Goal: Information Seeking & Learning: Learn about a topic

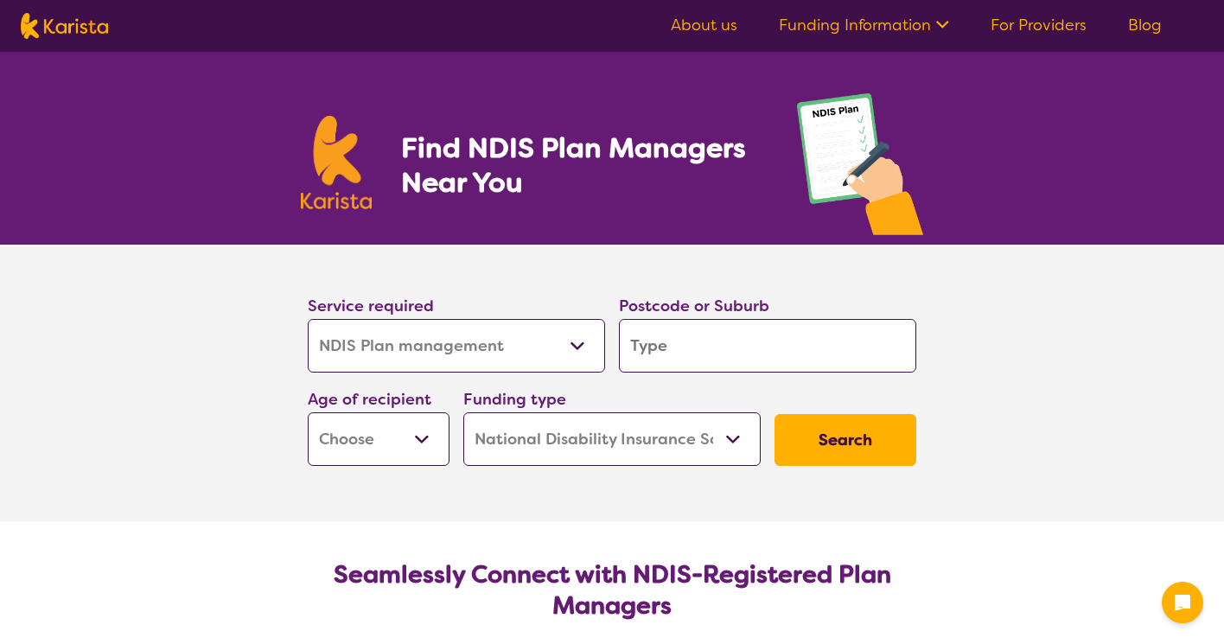
select select "NDIS Plan management"
select select "NDIS"
select select "NDIS Plan management"
select select "NDIS"
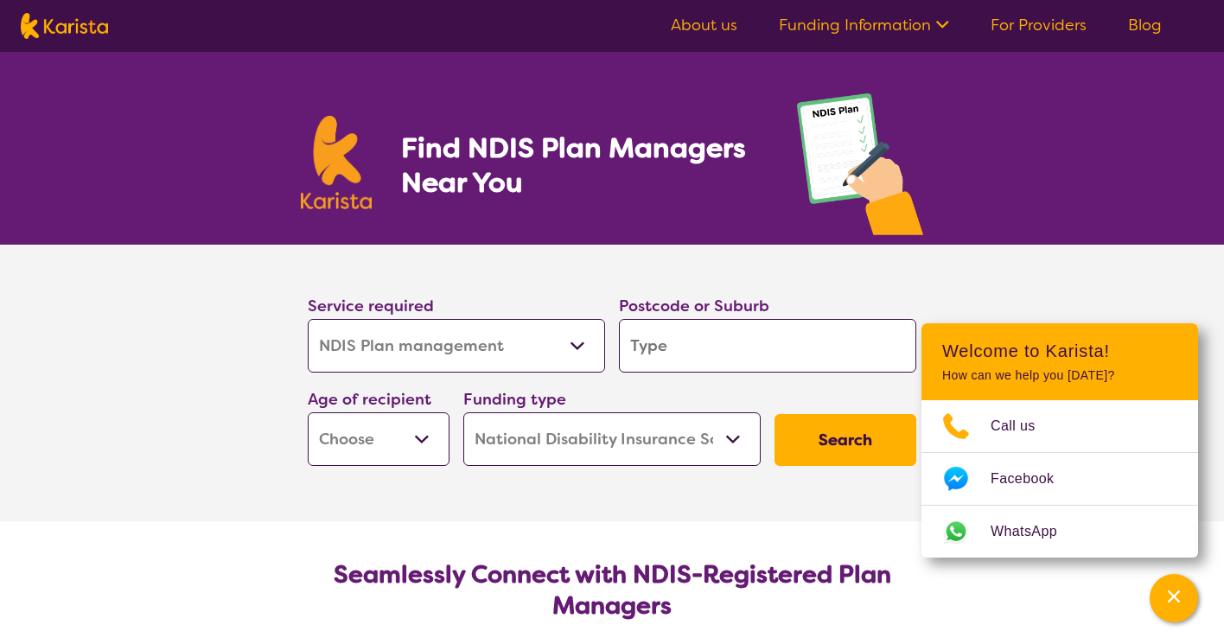
click at [399, 348] on select "Allied Health Assistant Assessment (ADHD or Autism) Behaviour support Counselli…" at bounding box center [456, 346] width 297 height 54
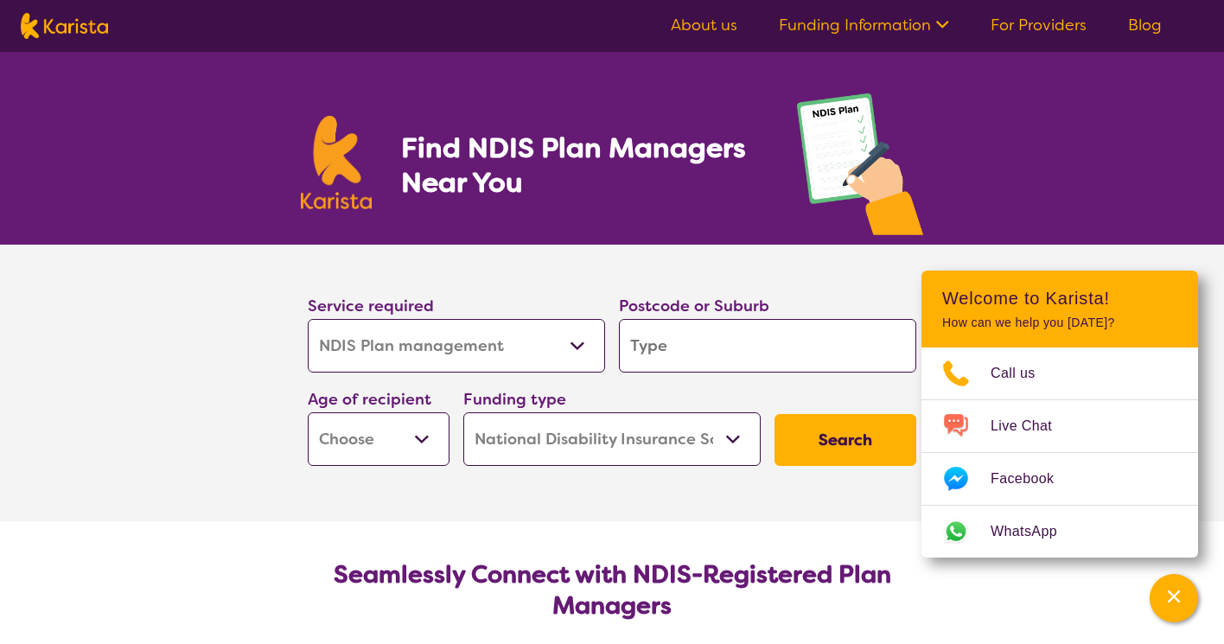
click at [691, 341] on input "search" at bounding box center [767, 346] width 297 height 54
type input "6163"
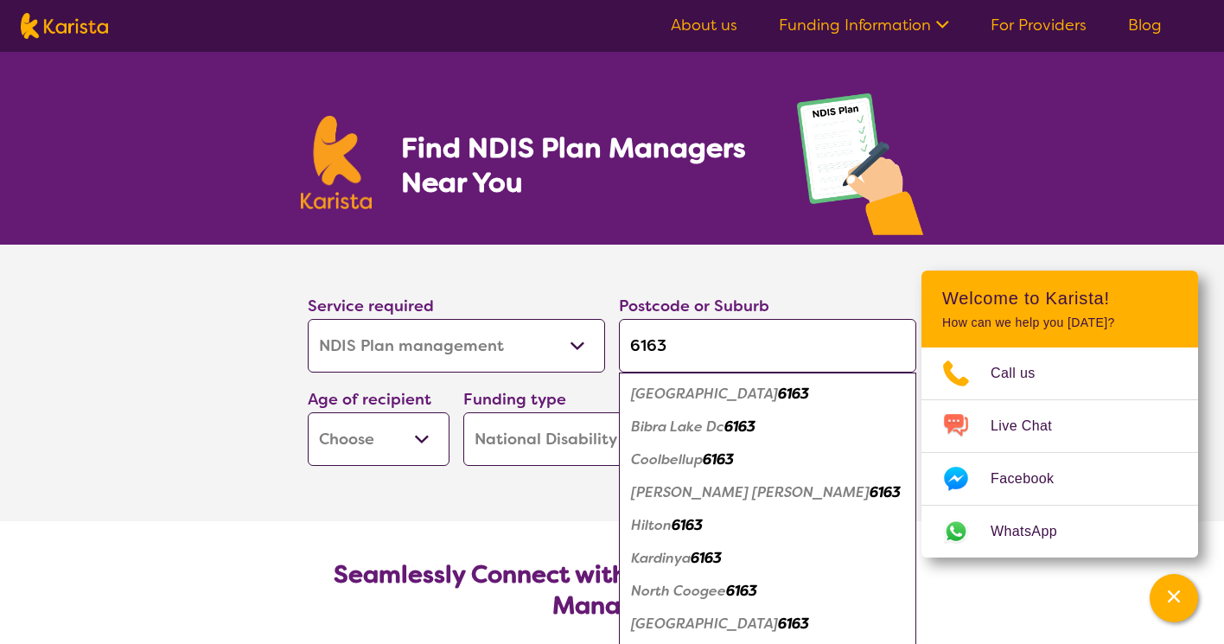
click at [183, 459] on section "Service required Allied Health Assistant Assessment (ADHD or Autism) Behaviour …" at bounding box center [612, 383] width 1224 height 277
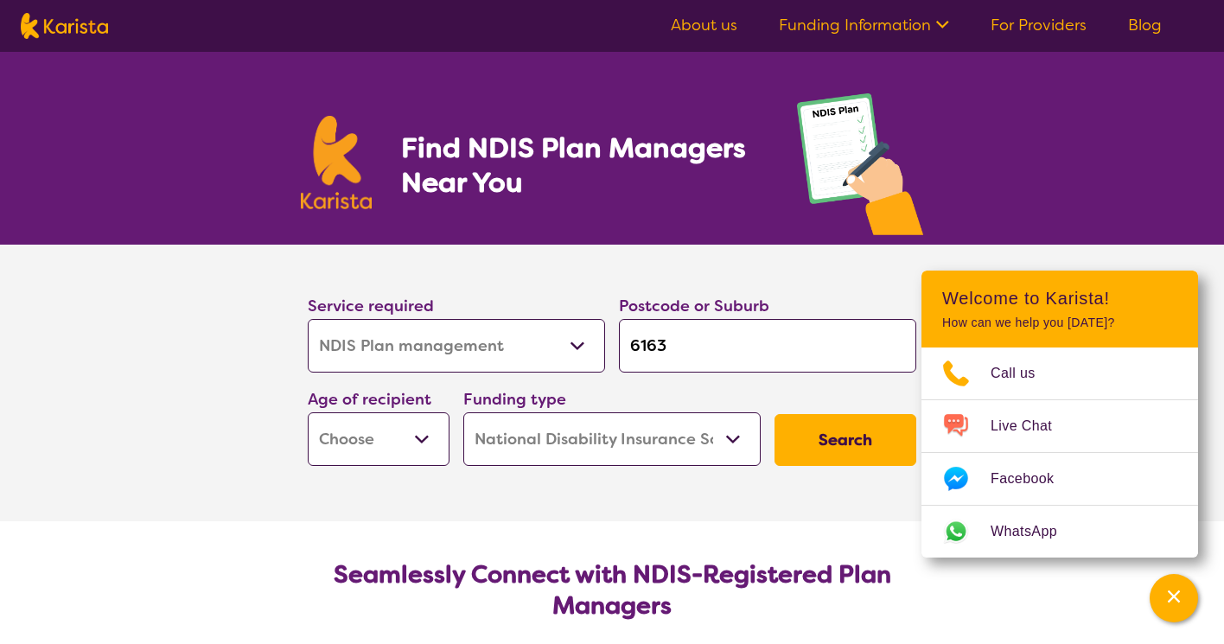
click at [334, 439] on select "Early Childhood - 0 to 9 Child - 10 to 11 Adolescent - 12 to 17 Adult - 18 to 6…" at bounding box center [379, 439] width 142 height 54
select select "AD"
click at [308, 412] on select "Early Childhood - 0 to 9 Child - 10 to 11 Adolescent - 12 to 17 Adult - 18 to 6…" at bounding box center [379, 439] width 142 height 54
select select "AD"
click at [861, 438] on button "Search" at bounding box center [846, 440] width 142 height 52
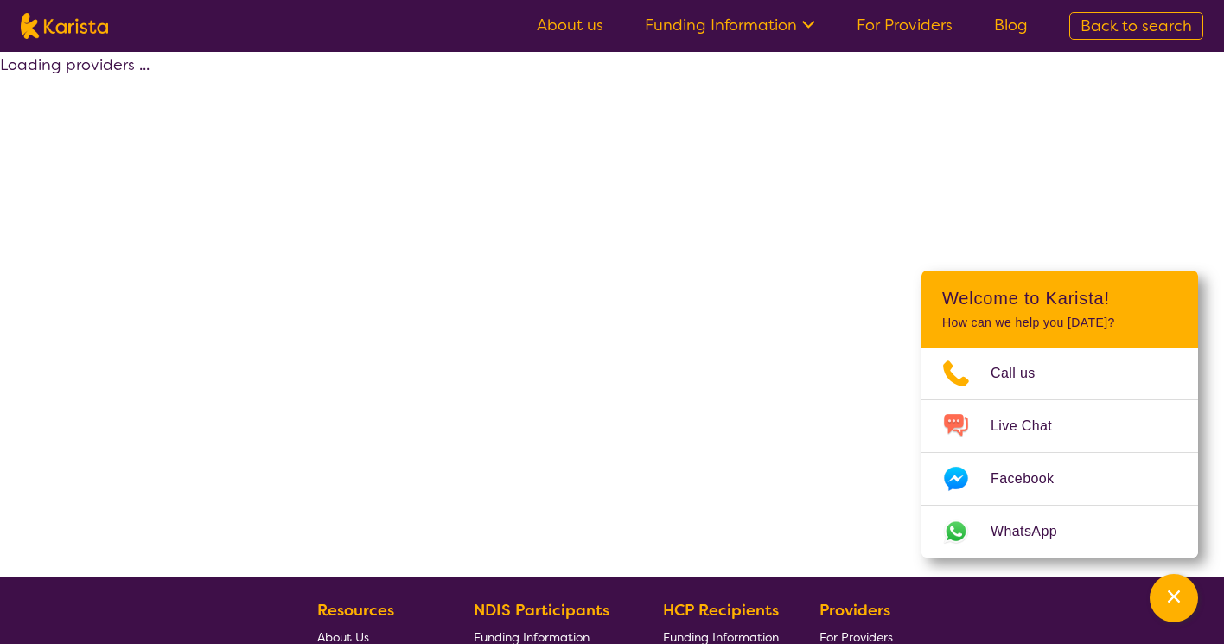
select select "by_score"
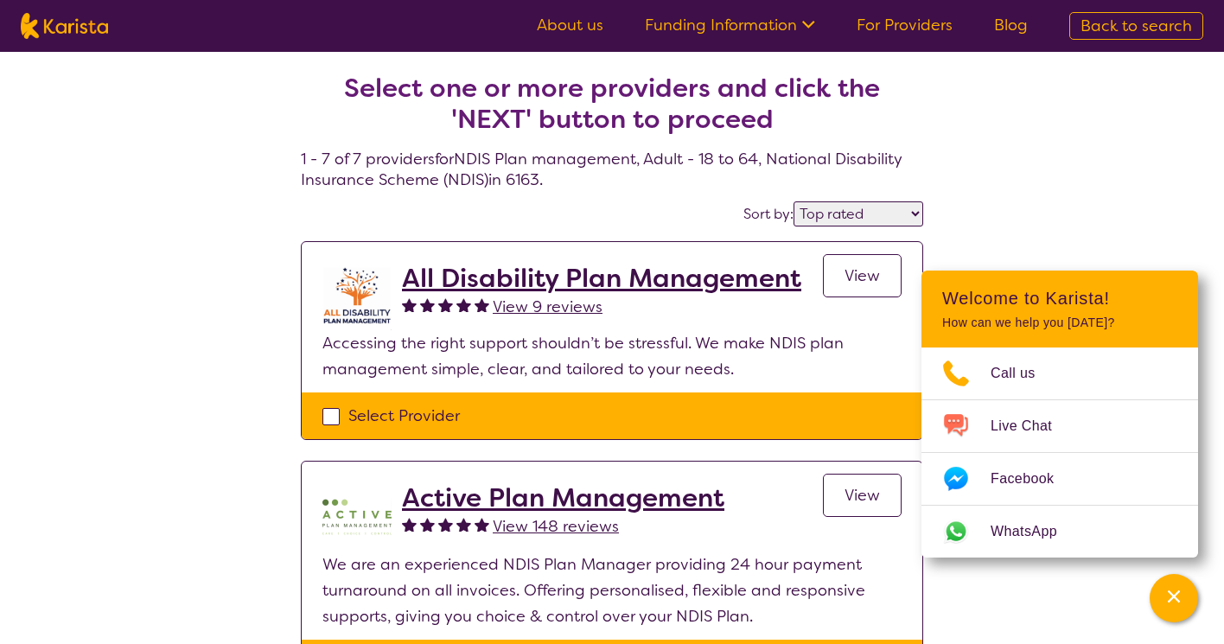
click at [1188, 594] on div "Channel Menu" at bounding box center [1174, 598] width 35 height 38
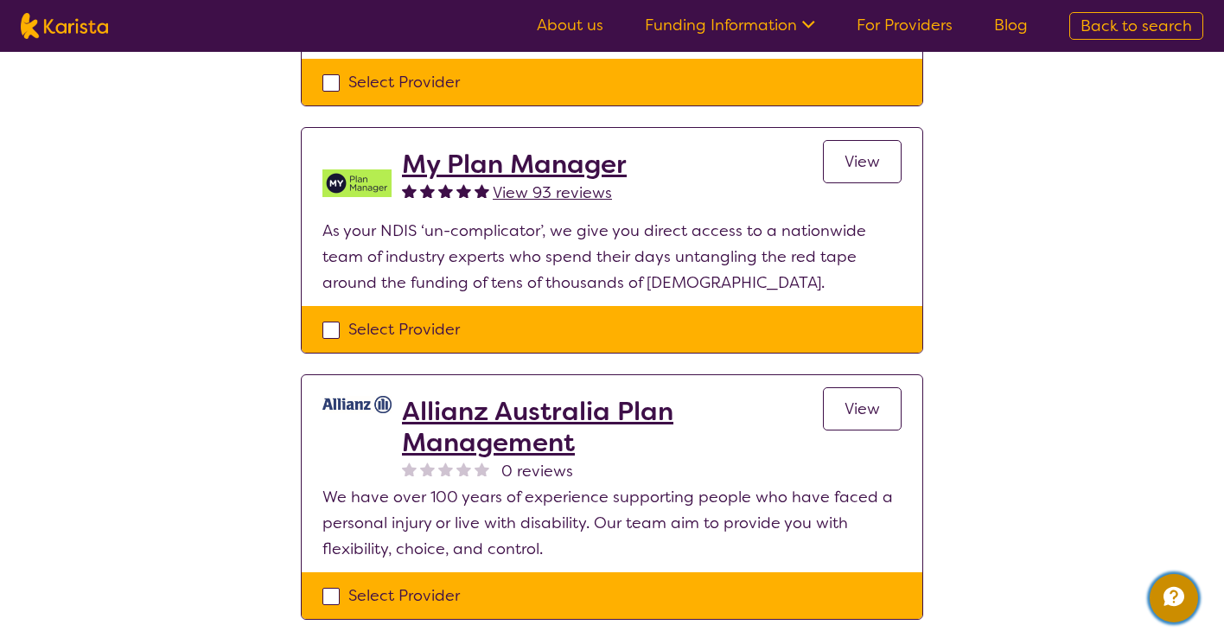
scroll to position [1038, 0]
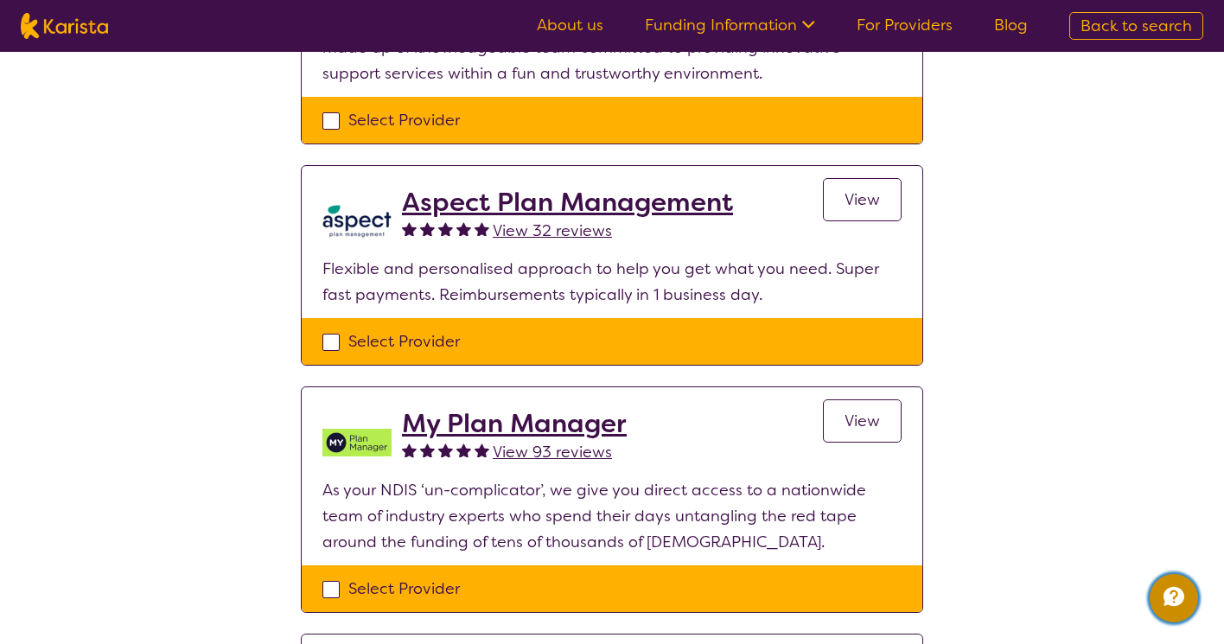
select select "NDIS Plan management"
select select "AD"
select select "NDIS"
select select "NDIS Plan management"
select select "AD"
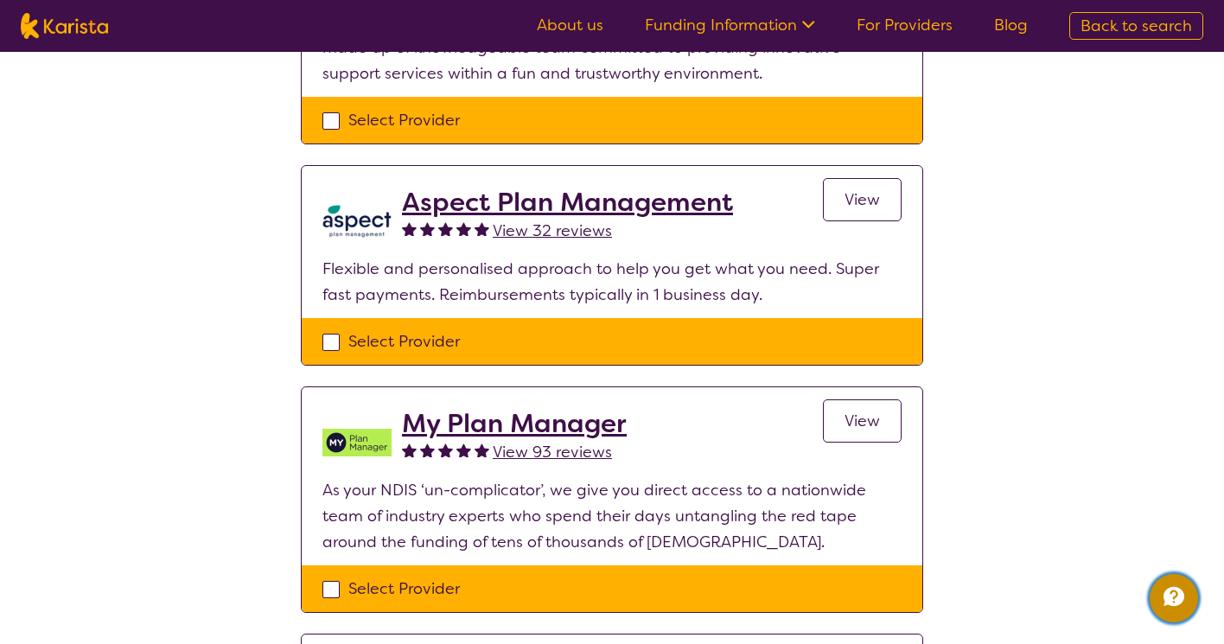
select select "NDIS"
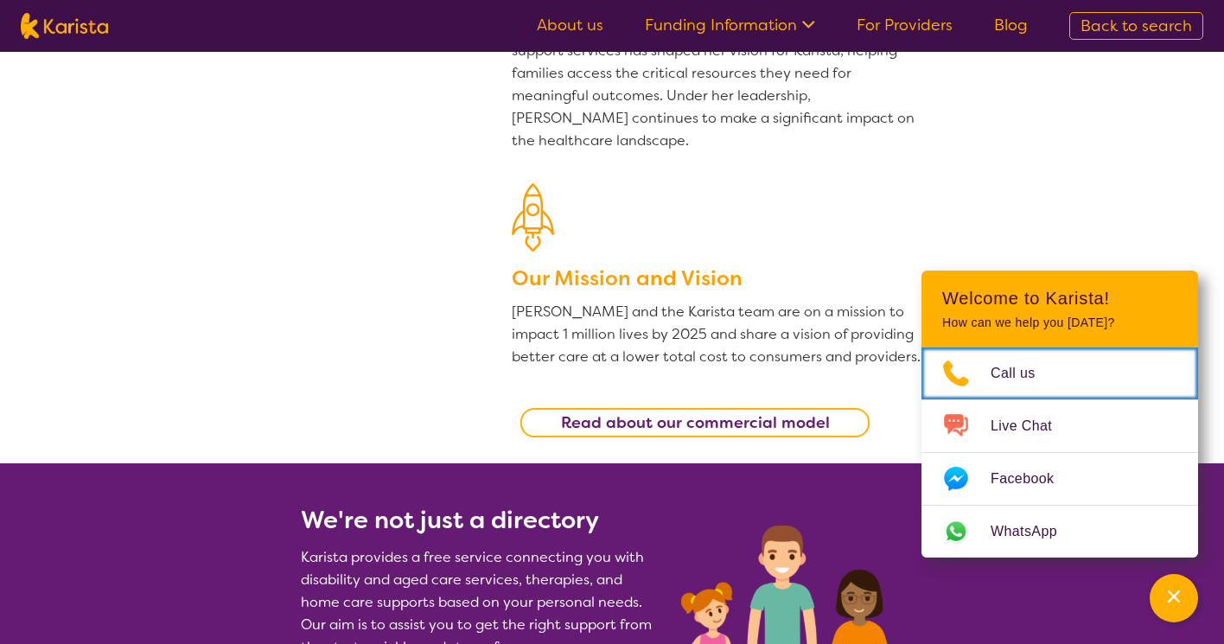
scroll to position [346, 0]
